Goal: Browse casually

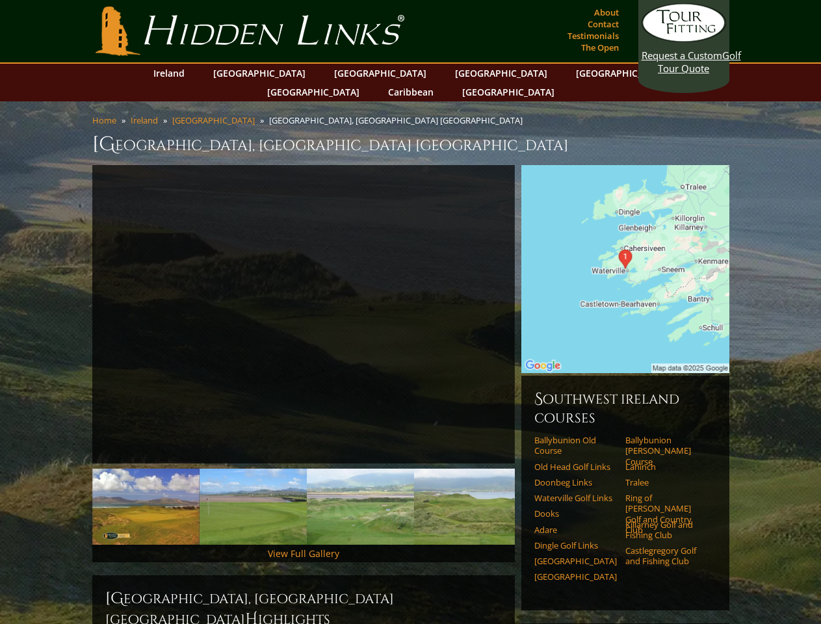
click at [73, 302] on link "Previous" at bounding box center [73, 315] width 26 height 26
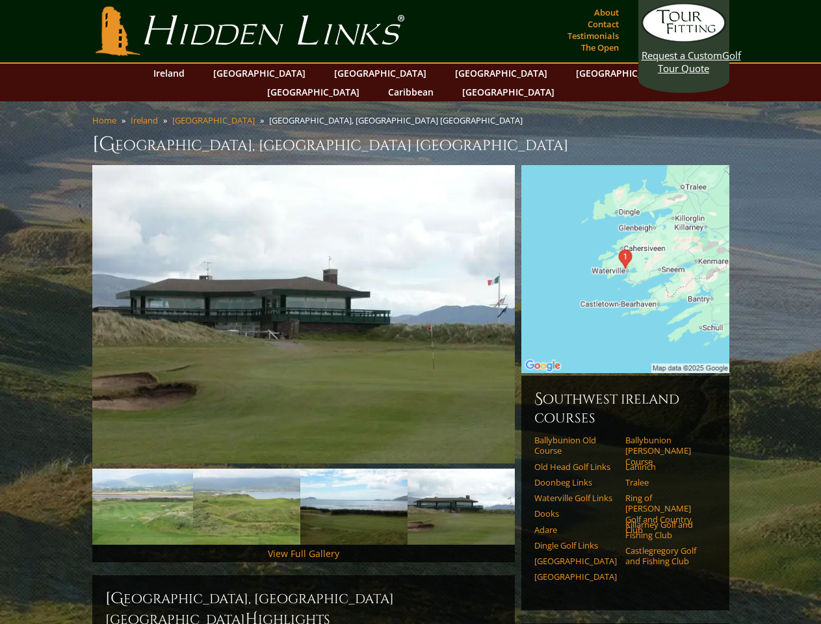
click at [535, 302] on link "Next" at bounding box center [535, 315] width 26 height 26
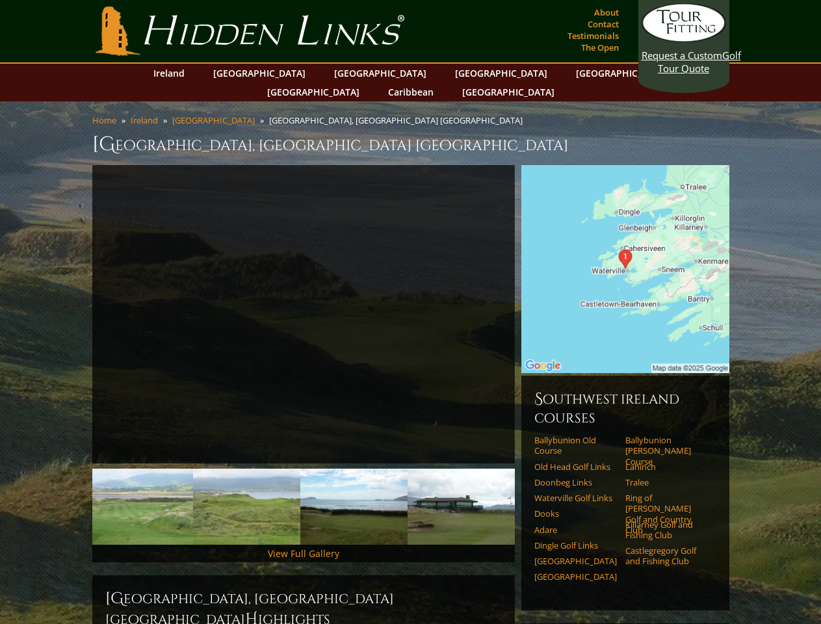
click at [146, 488] on img at bounding box center [139, 507] width 107 height 76
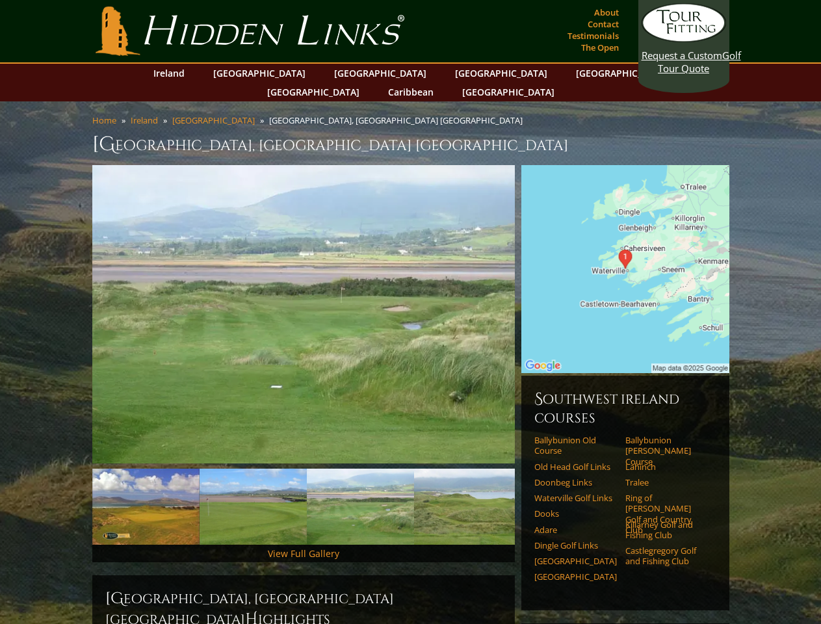
click at [307, 488] on img at bounding box center [360, 507] width 107 height 76
click at [360, 488] on img at bounding box center [360, 507] width 107 height 76
click at [468, 488] on img at bounding box center [467, 507] width 107 height 76
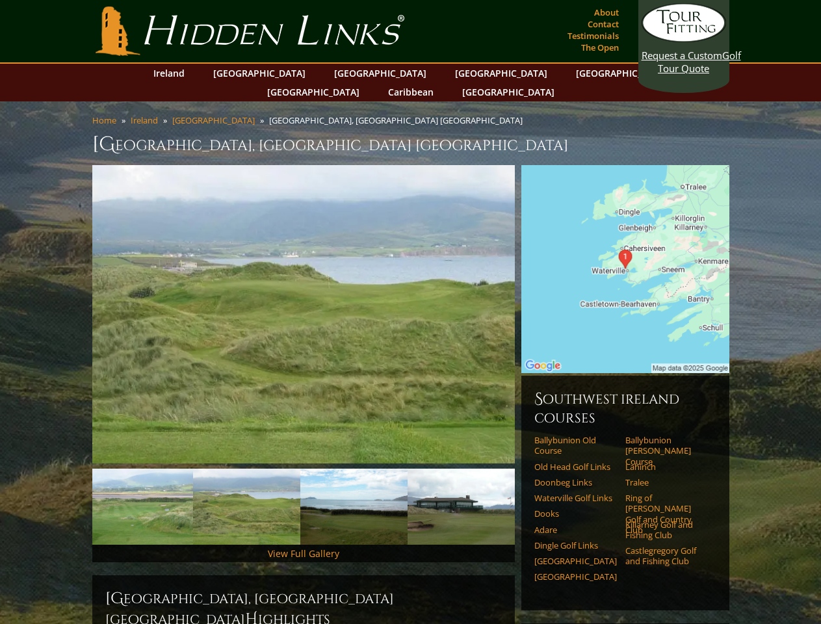
click at [535, 493] on li "Waterville Golf Links" at bounding box center [580, 501] width 91 height 16
